Goal: Navigation & Orientation: Find specific page/section

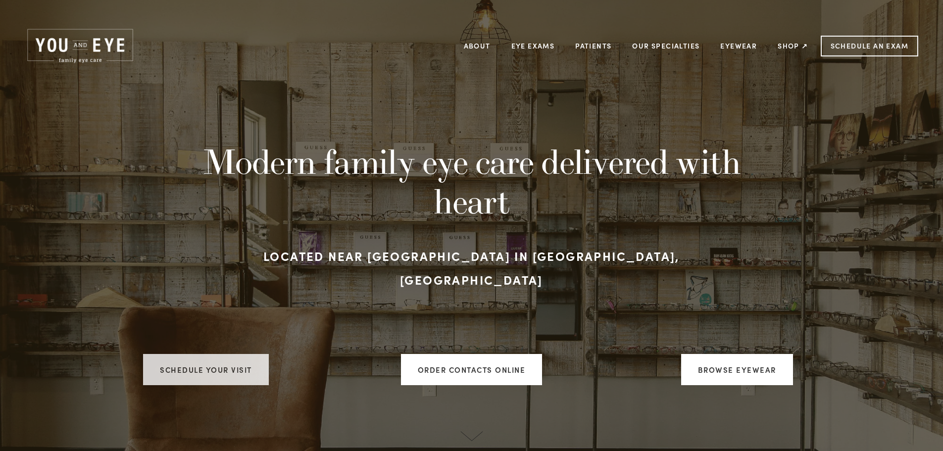
click at [220, 358] on link "Schedule your visit" at bounding box center [206, 369] width 126 height 31
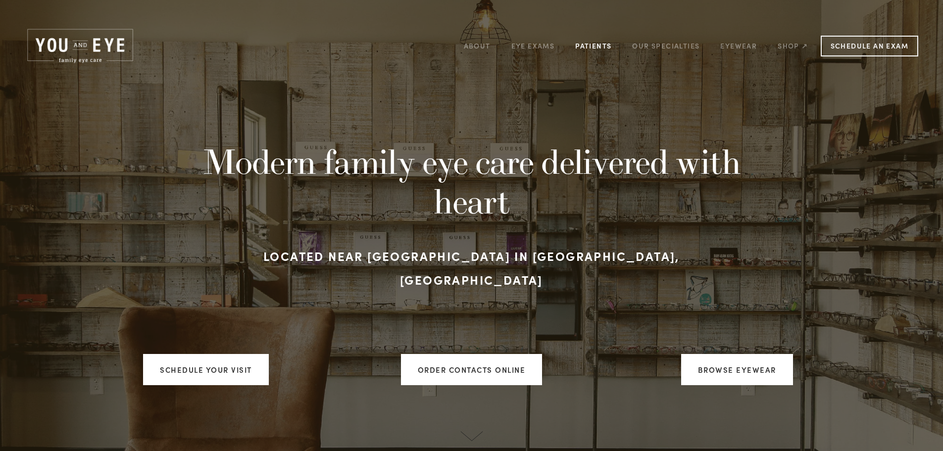
click at [599, 44] on link "Patients" at bounding box center [594, 45] width 36 height 15
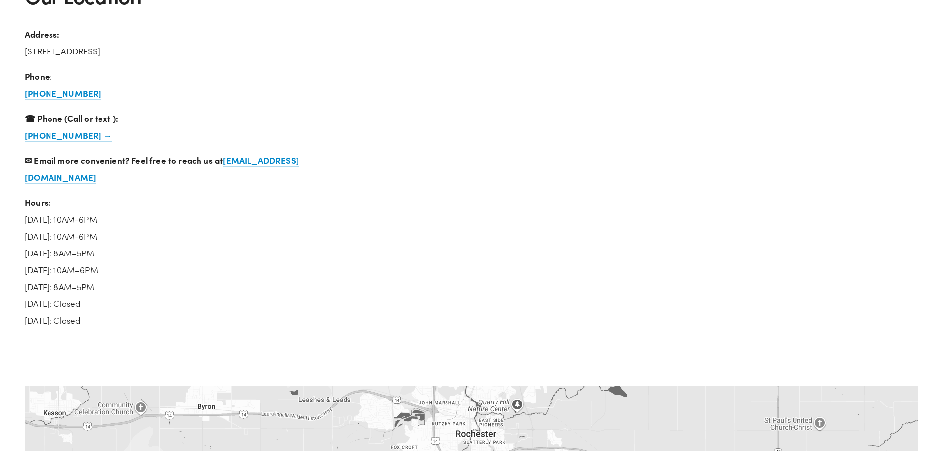
scroll to position [1932, 0]
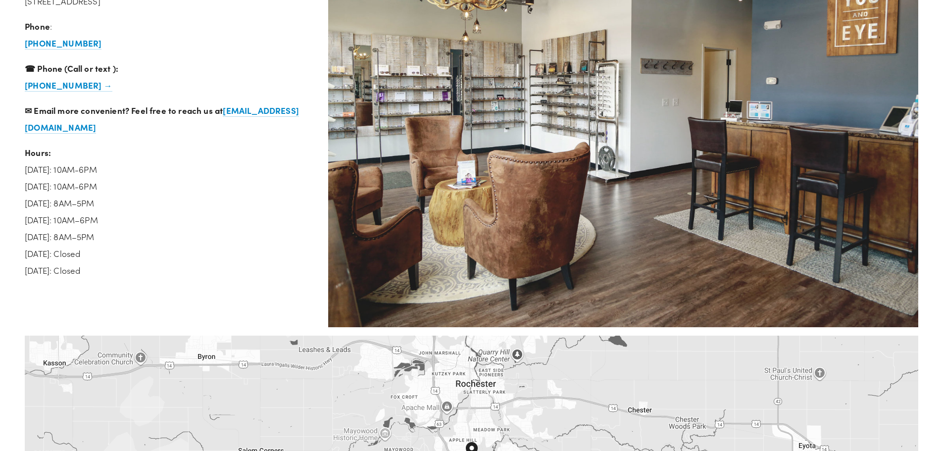
click at [270, 188] on p "Hours: Monday: 10AM-6PM Tuesday: 10AM-6PM Wednesday: 8AM–5PM Thursday: 10AM–6PM…" at bounding box center [168, 211] width 287 height 135
